Goal: Transaction & Acquisition: Book appointment/travel/reservation

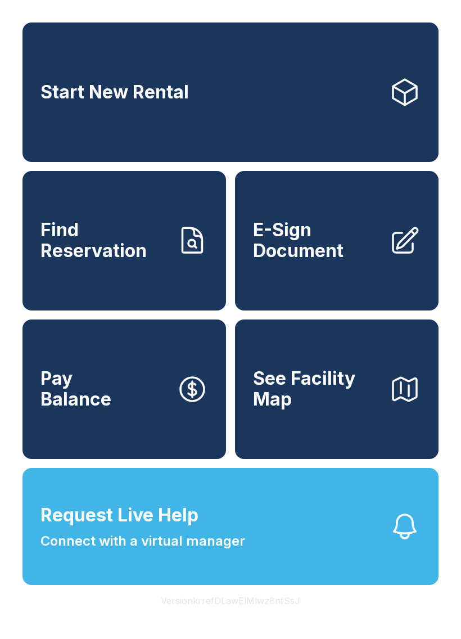
click at [269, 101] on link "Start New Rental" at bounding box center [230, 91] width 416 height 139
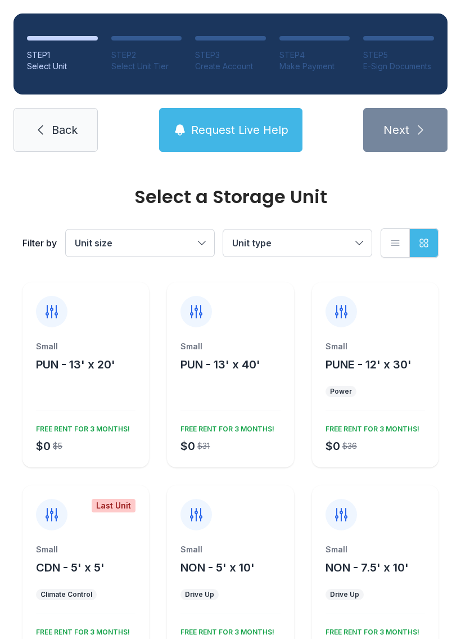
click at [98, 415] on div "Small PUN - 13' x 20' $0 $5 FREE RENT FOR 3 MONTHS!" at bounding box center [85, 404] width 127 height 127
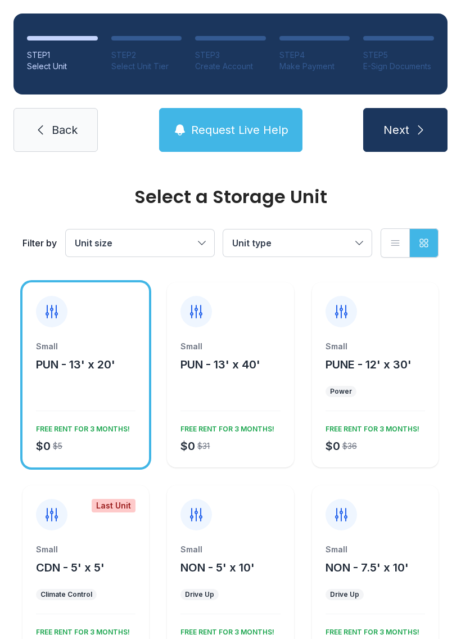
click at [413, 123] on button "Next" at bounding box center [405, 130] width 84 height 44
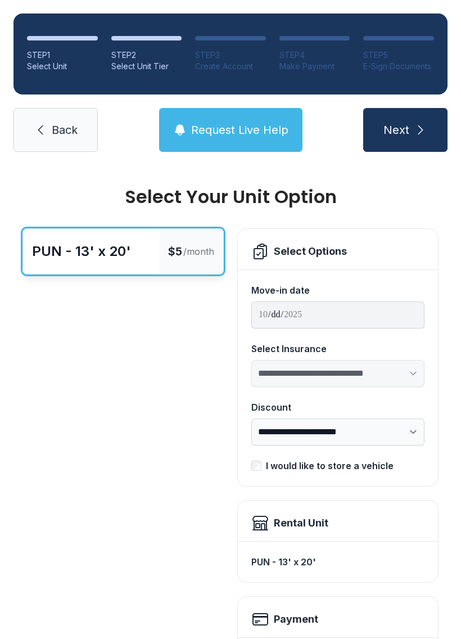
click at [155, 248] on div "PUN - 13' x 20'" at bounding box center [91, 251] width 136 height 45
click at [424, 119] on button "Next" at bounding box center [405, 130] width 84 height 44
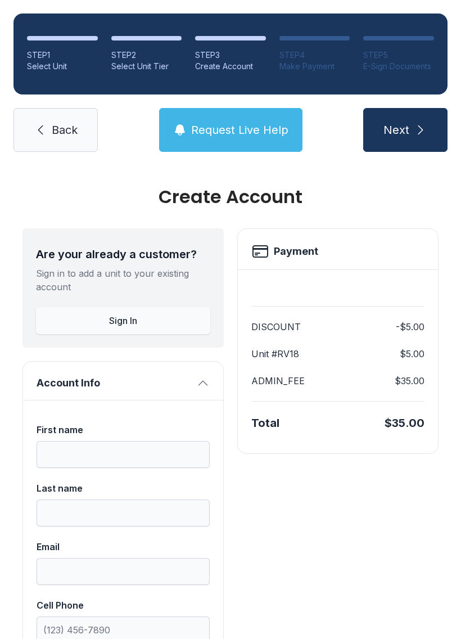
click at [52, 137] on span "Back" at bounding box center [65, 130] width 26 height 16
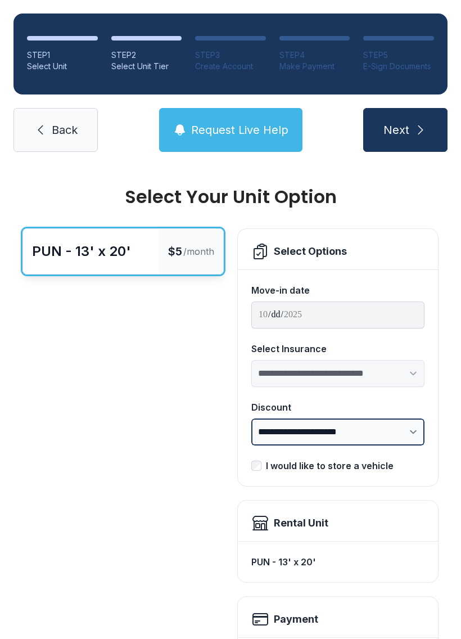
click at [388, 427] on select "**********" at bounding box center [337, 431] width 173 height 27
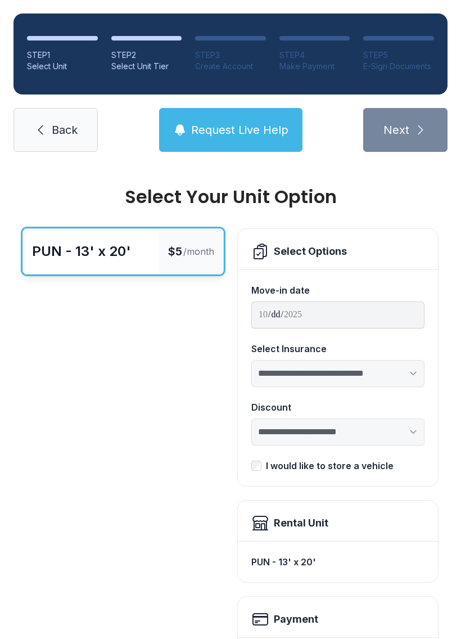
select select "****"
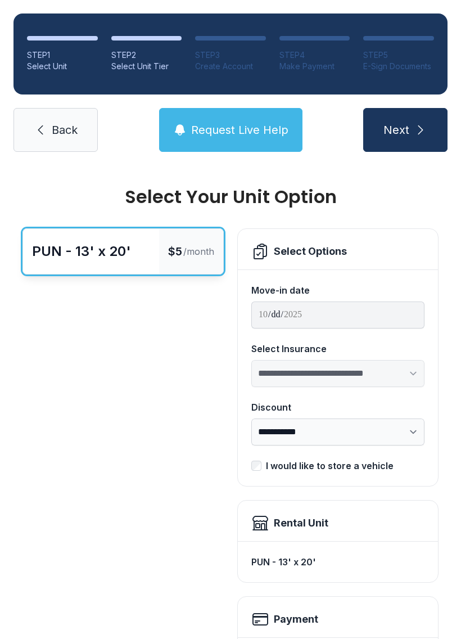
click at [64, 129] on span "Back" at bounding box center [65, 130] width 26 height 16
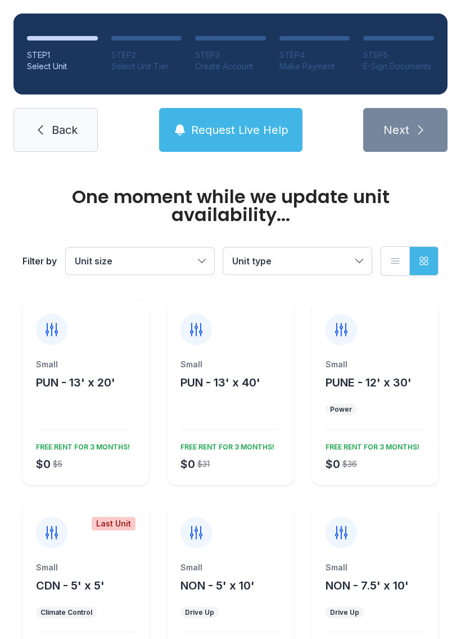
click at [201, 265] on button "Unit size" at bounding box center [140, 260] width 148 height 27
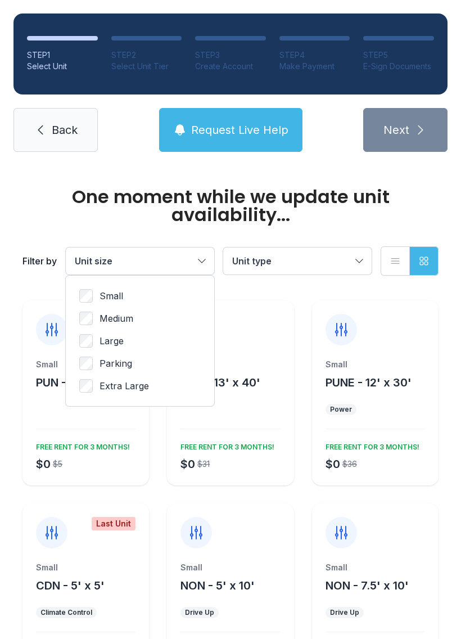
click at [354, 259] on button "Unit type" at bounding box center [297, 260] width 148 height 27
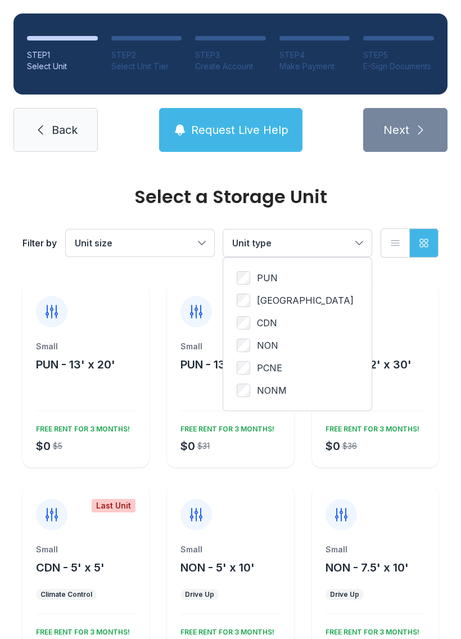
click at [210, 246] on button "Unit size" at bounding box center [140, 242] width 148 height 27
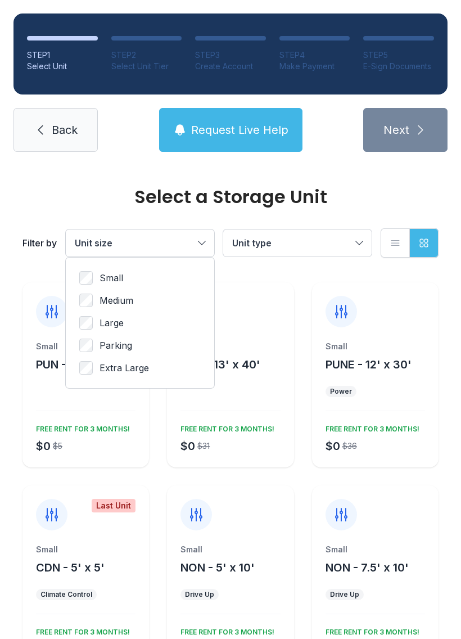
click at [327, 235] on button "Unit type" at bounding box center [297, 242] width 148 height 27
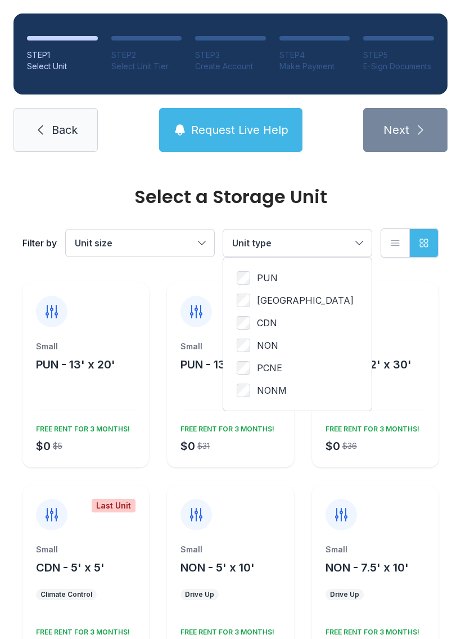
click at [260, 365] on span "PCNE" at bounding box center [269, 367] width 25 height 13
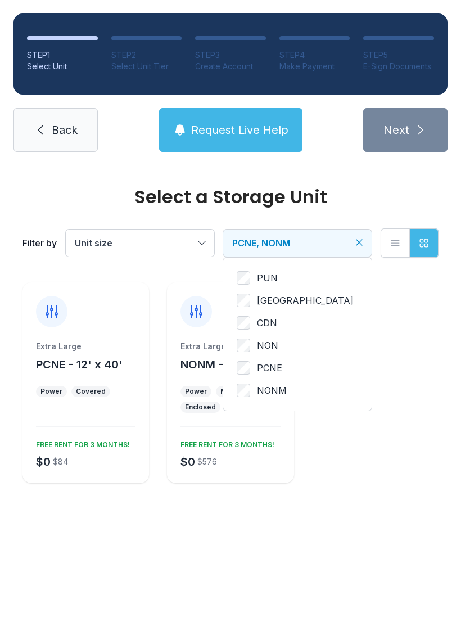
click at [256, 365] on label "PCNE" at bounding box center [297, 367] width 121 height 13
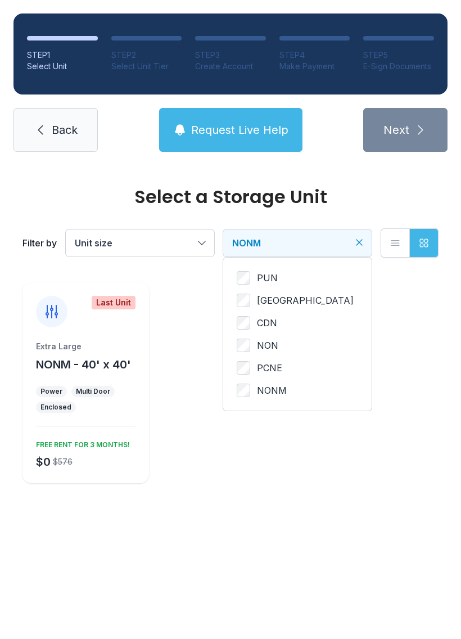
click at [258, 370] on span "PCNE" at bounding box center [269, 367] width 25 height 13
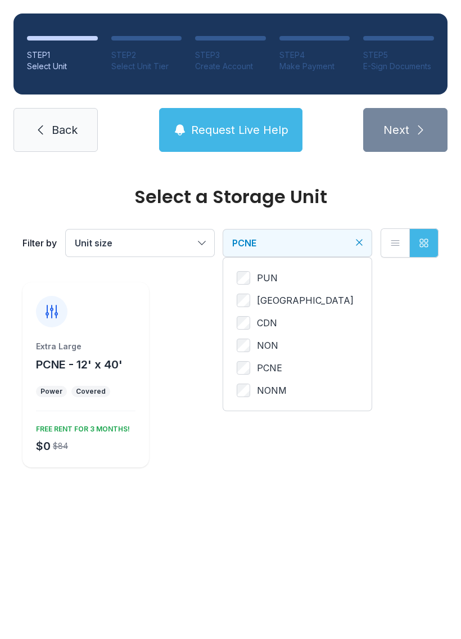
click at [258, 339] on span "NON" at bounding box center [267, 345] width 21 height 13
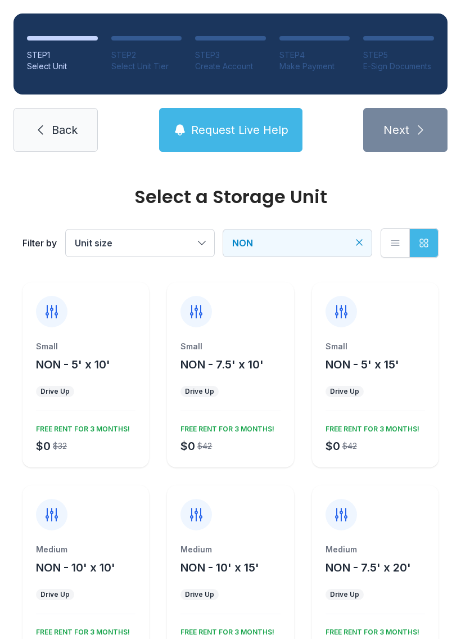
click at [328, 255] on button "NON" at bounding box center [297, 242] width 148 height 27
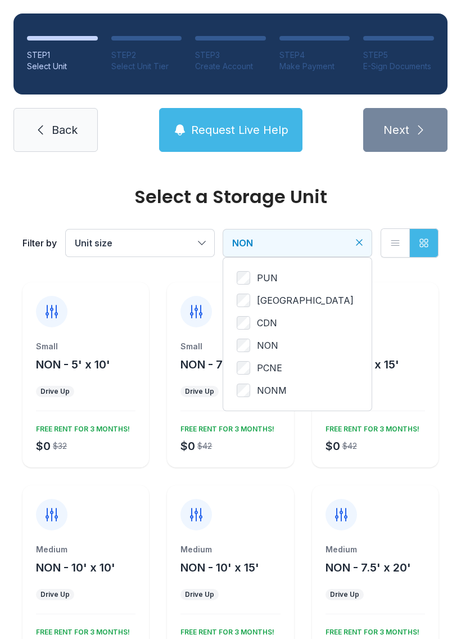
click at [278, 321] on label "CDN" at bounding box center [297, 322] width 121 height 13
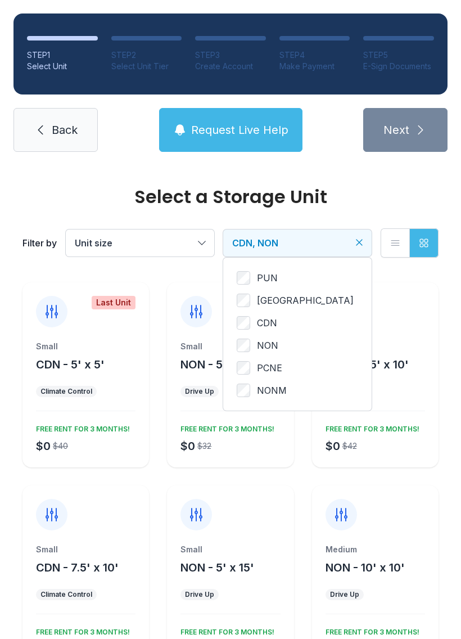
click at [273, 300] on span "[GEOGRAPHIC_DATA]" at bounding box center [305, 300] width 97 height 13
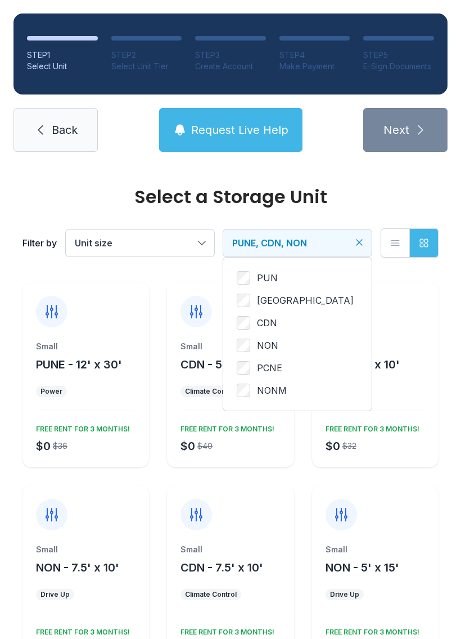
click at [268, 273] on span "PUN" at bounding box center [267, 277] width 21 height 13
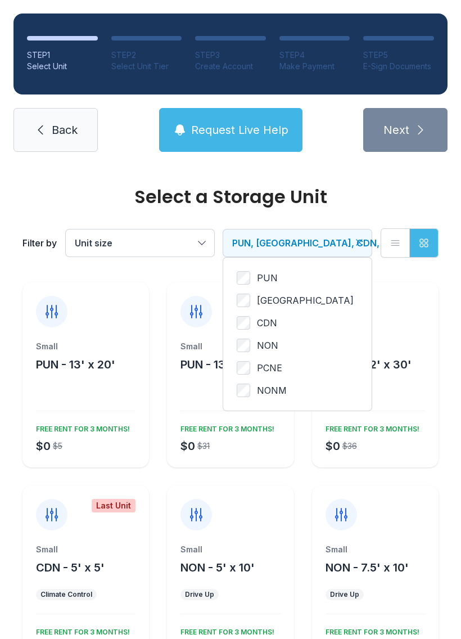
click at [272, 275] on span "PUN" at bounding box center [267, 277] width 21 height 13
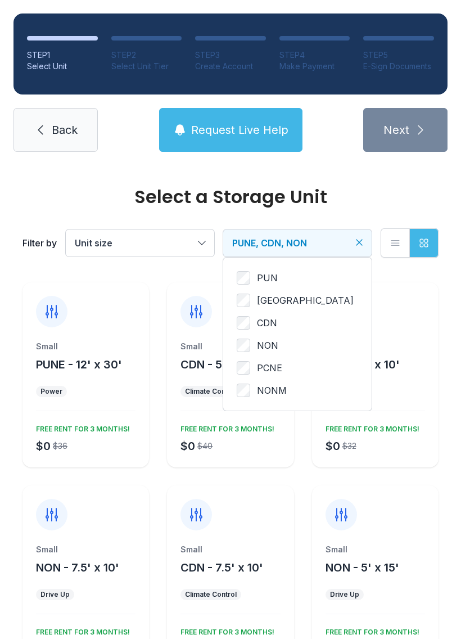
click at [273, 301] on span "[GEOGRAPHIC_DATA]" at bounding box center [305, 300] width 97 height 13
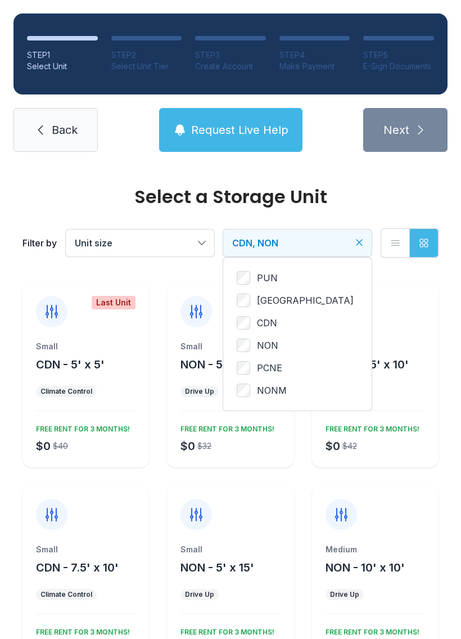
click at [269, 323] on span "CDN" at bounding box center [267, 322] width 20 height 13
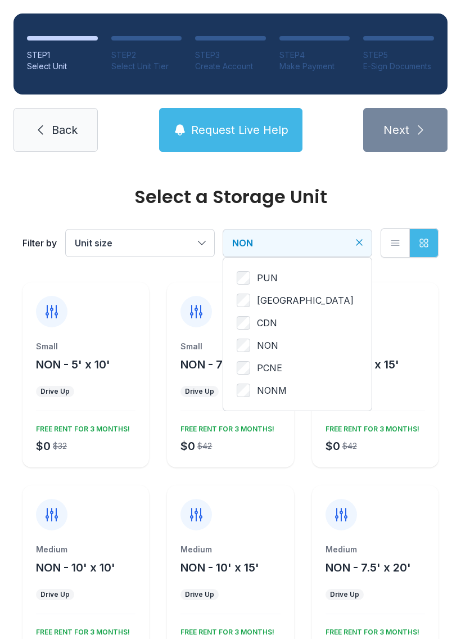
click at [277, 345] on span "NON" at bounding box center [267, 345] width 21 height 13
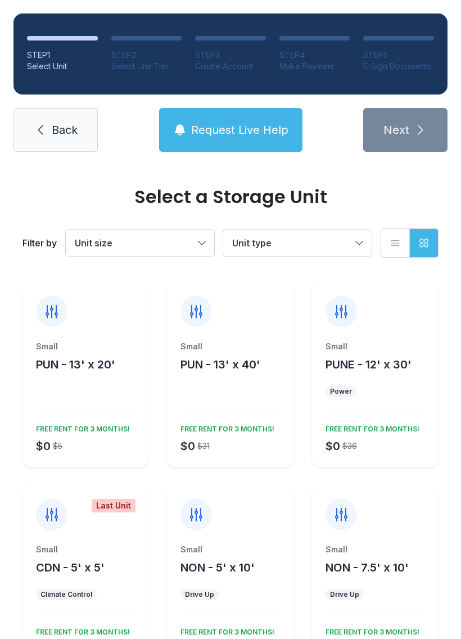
click at [312, 241] on span "Unit type" at bounding box center [291, 242] width 119 height 13
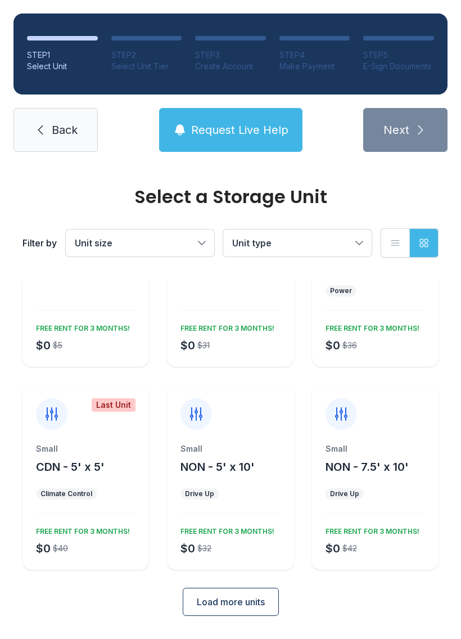
scroll to position [98, 0]
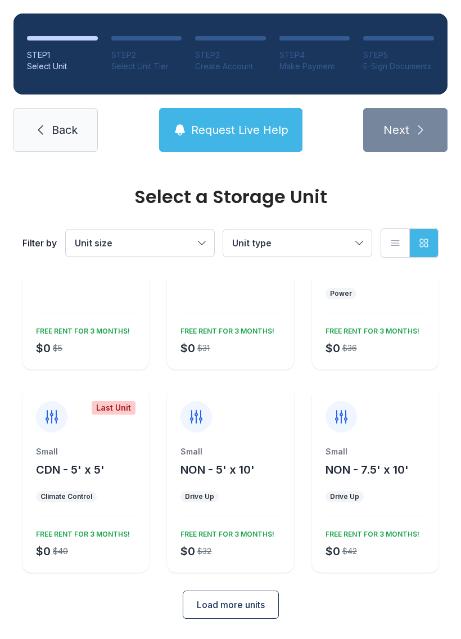
click at [235, 599] on span "Load more units" at bounding box center [231, 604] width 68 height 13
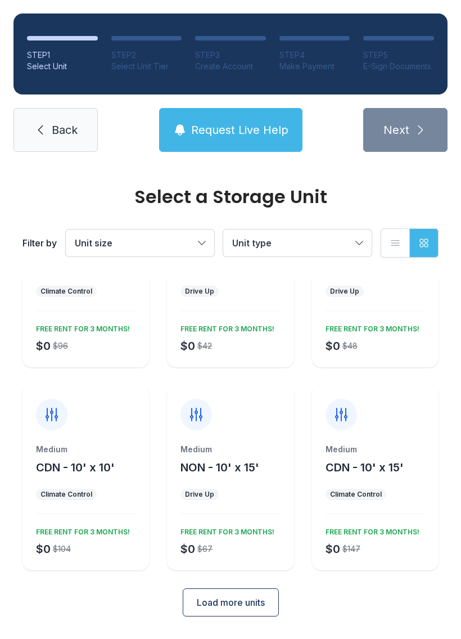
scroll to position [504, 0]
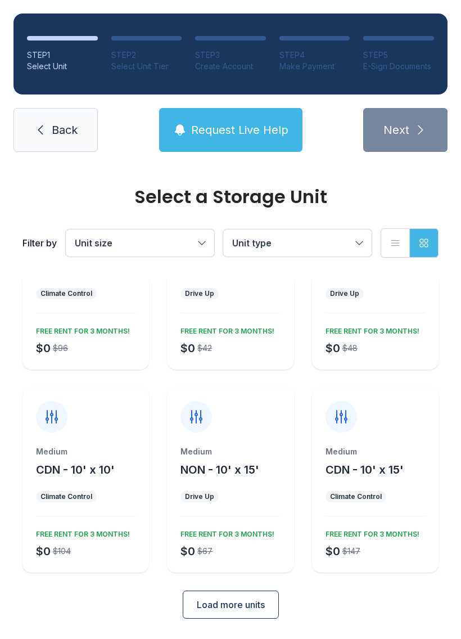
click at [235, 592] on button "Load more units" at bounding box center [231, 605] width 96 height 28
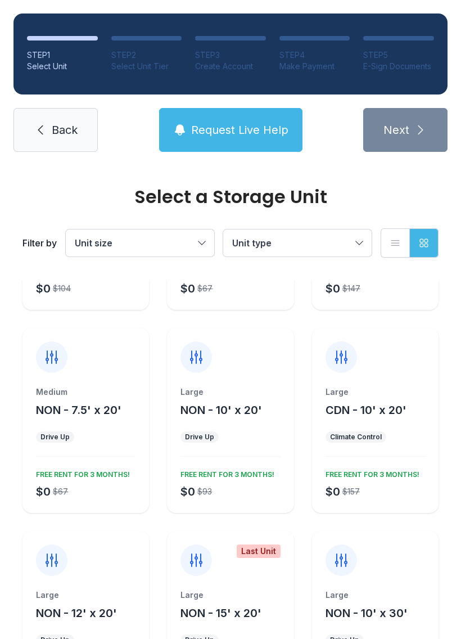
scroll to position [763, 0]
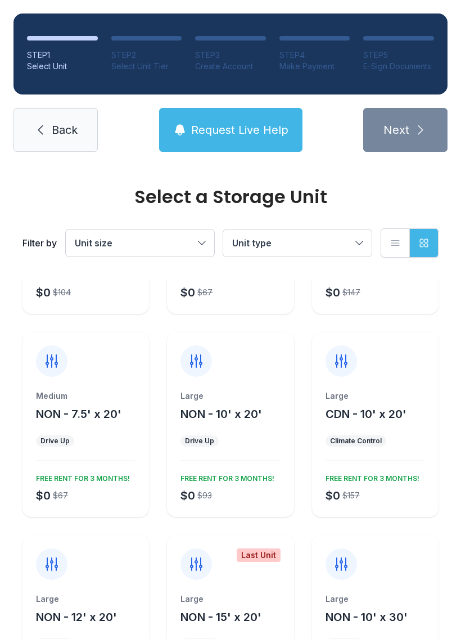
click at [242, 420] on span "NON - 10' x 20'" at bounding box center [222, 413] width 82 height 13
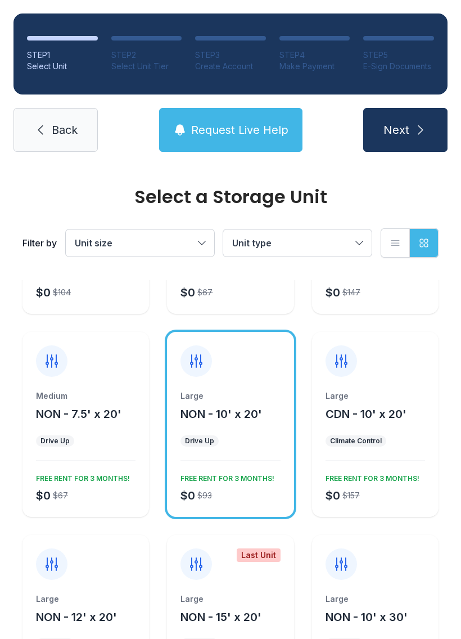
click at [417, 125] on icon "submit" at bounding box center [420, 129] width 13 height 13
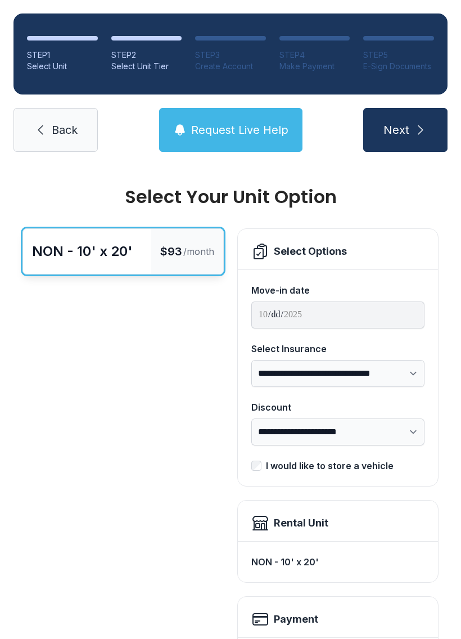
click at [62, 133] on span "Back" at bounding box center [65, 130] width 26 height 16
click at [62, 132] on span "Back" at bounding box center [65, 130] width 26 height 16
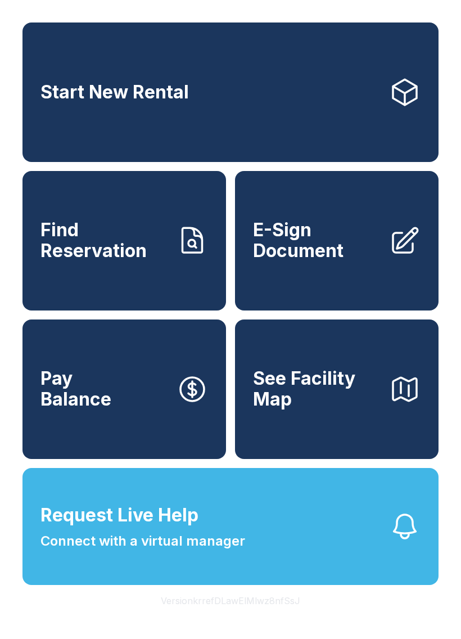
click at [31, 147] on link "Start New Rental" at bounding box center [230, 91] width 416 height 139
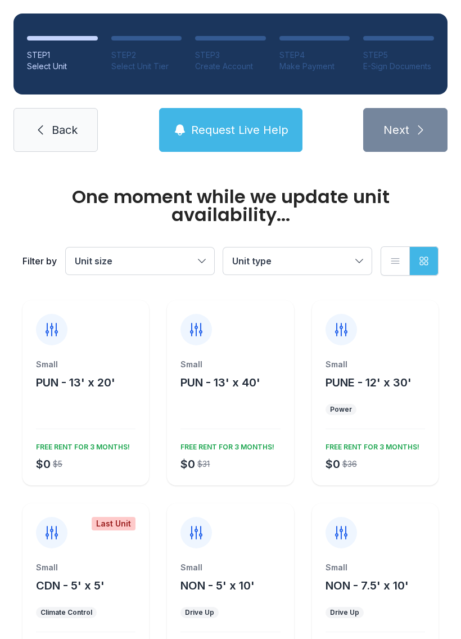
click at [74, 137] on span "Back" at bounding box center [65, 130] width 26 height 16
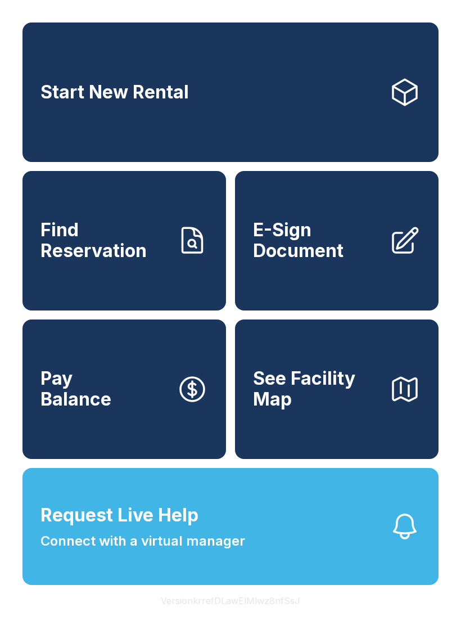
click at [358, 250] on span "E-Sign Document" at bounding box center [316, 240] width 127 height 41
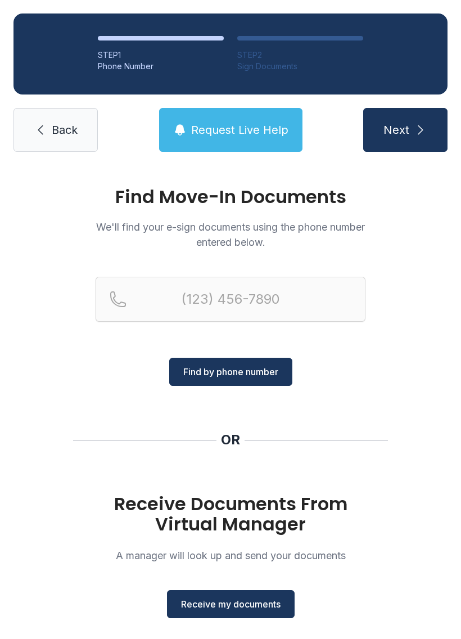
click at [241, 599] on span "Receive my documents" at bounding box center [231, 603] width 100 height 13
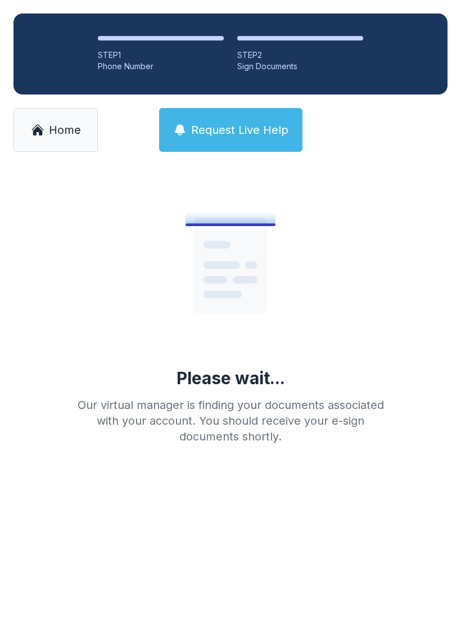
click at [74, 145] on link "Home" at bounding box center [55, 130] width 84 height 44
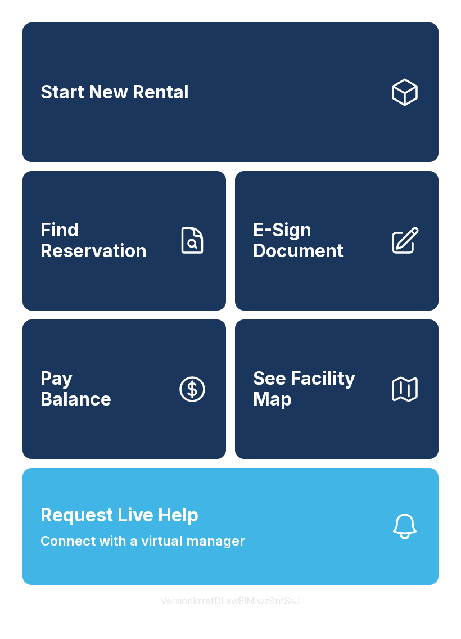
click at [335, 259] on span "E-Sign Document" at bounding box center [316, 240] width 127 height 41
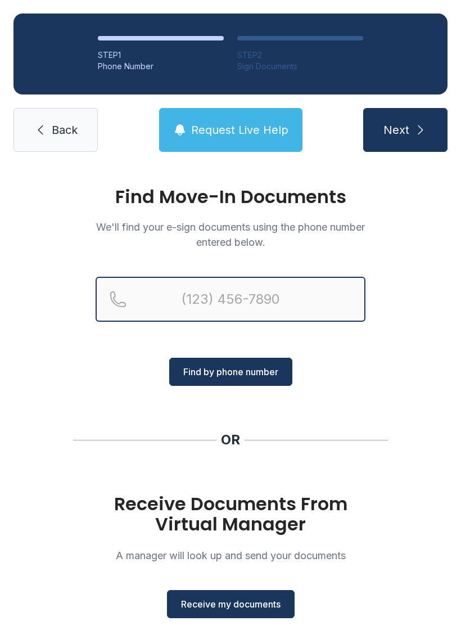
click at [230, 293] on input "Reservation phone number" at bounding box center [231, 299] width 270 height 45
type input "[PHONE_NUMBER]"
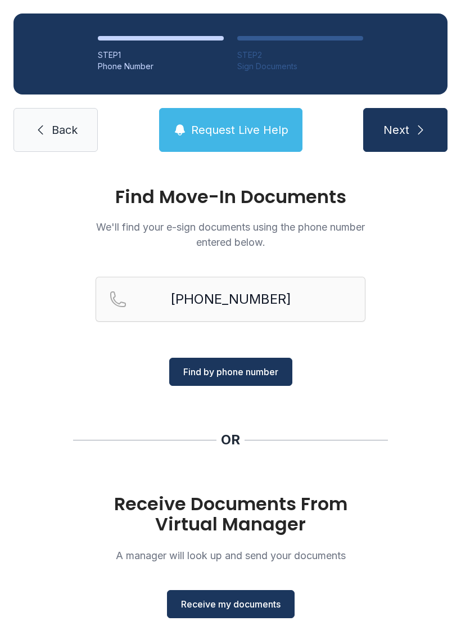
click at [250, 372] on span "Find by phone number" at bounding box center [230, 371] width 95 height 13
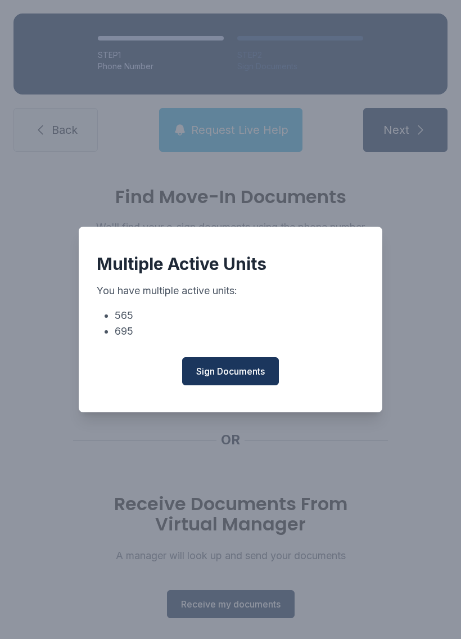
click at [234, 376] on span "Sign Documents" at bounding box center [230, 370] width 69 height 13
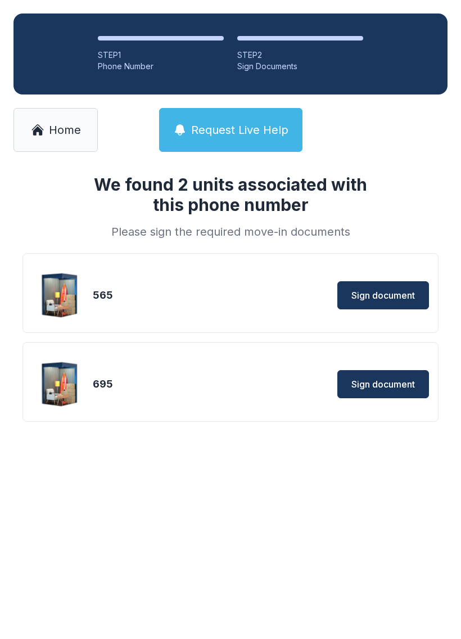
click at [51, 134] on span "Home" at bounding box center [65, 130] width 32 height 16
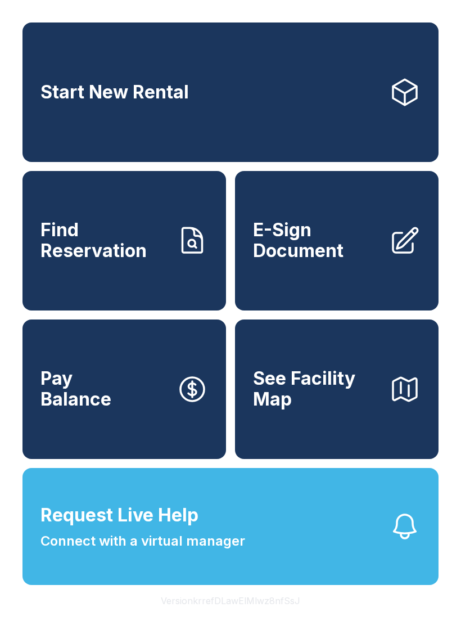
click at [167, 421] on button "Pay Balance" at bounding box center [124, 388] width 204 height 139
